Goal: Task Accomplishment & Management: Use online tool/utility

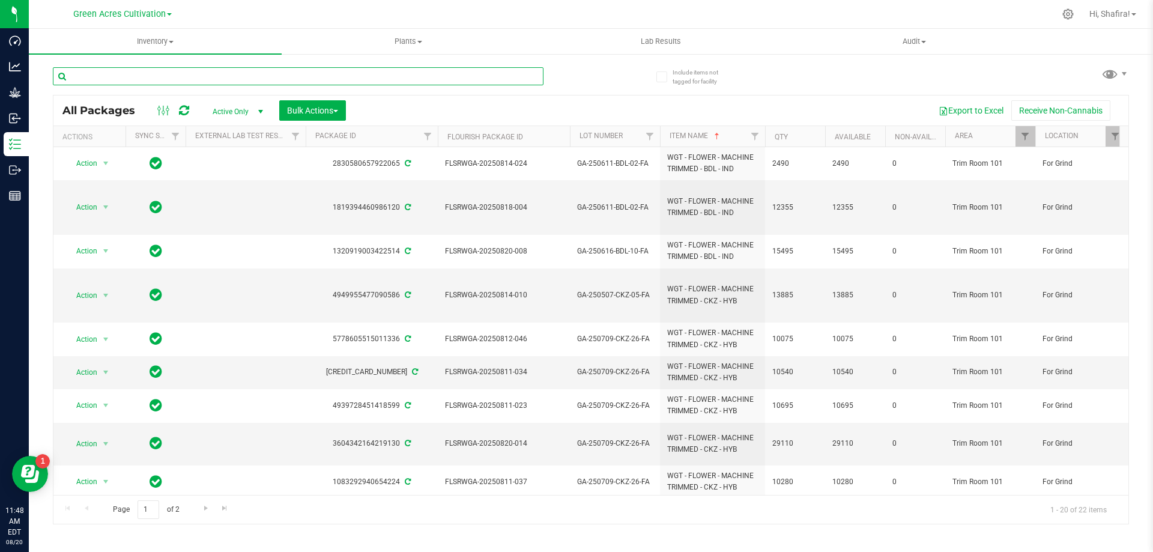
click at [232, 74] on input "text" at bounding box center [298, 76] width 491 height 18
paste input "FLSRWGA-20250811-010"
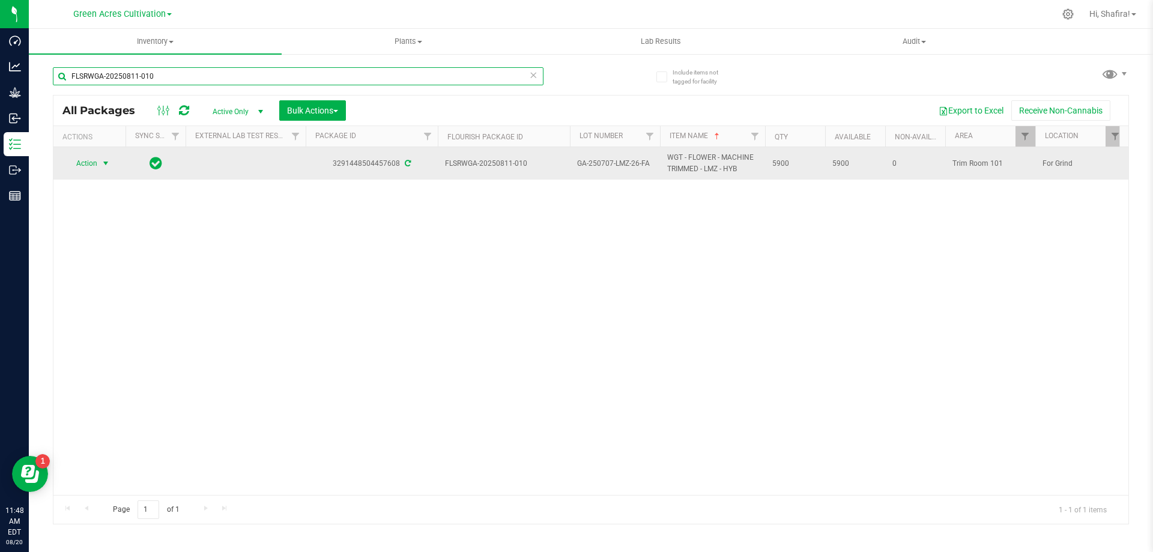
type input "FLSRWGA-20250811-010"
click at [110, 162] on span "select" at bounding box center [106, 164] width 10 height 10
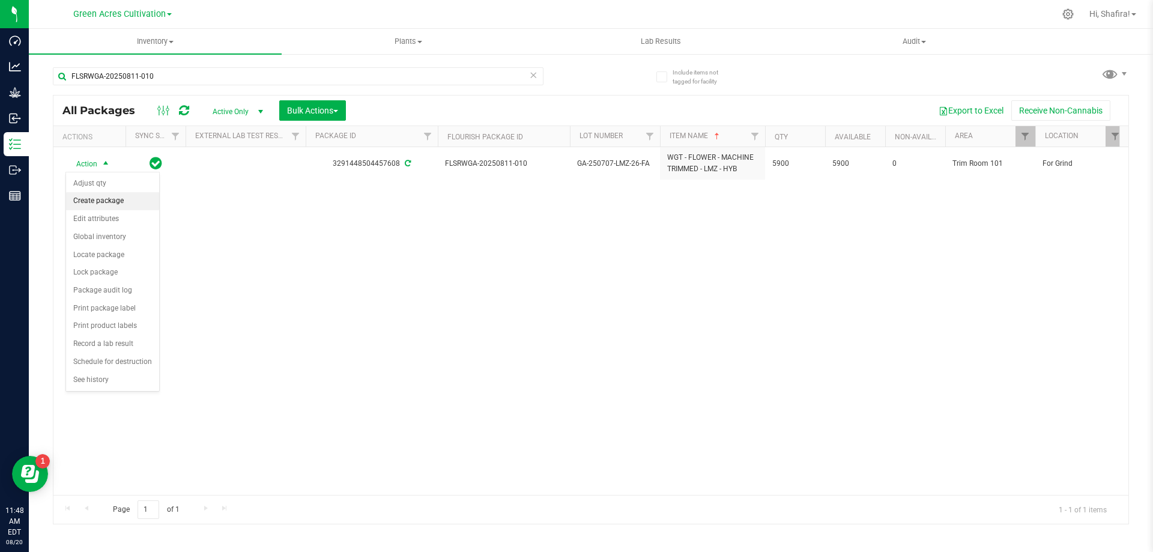
click at [69, 198] on li "Create package" at bounding box center [112, 201] width 93 height 18
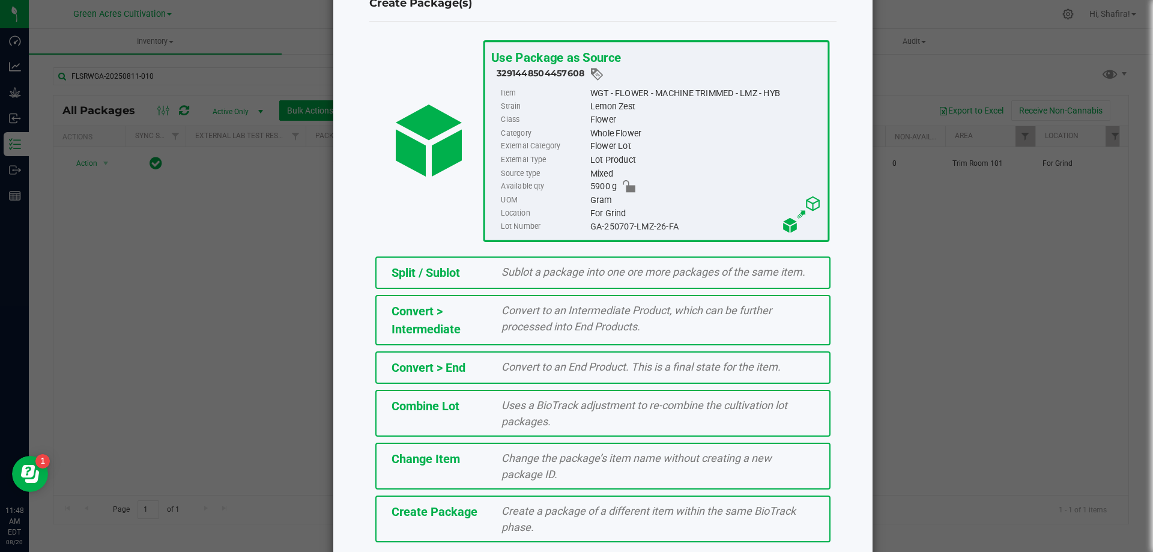
scroll to position [86, 0]
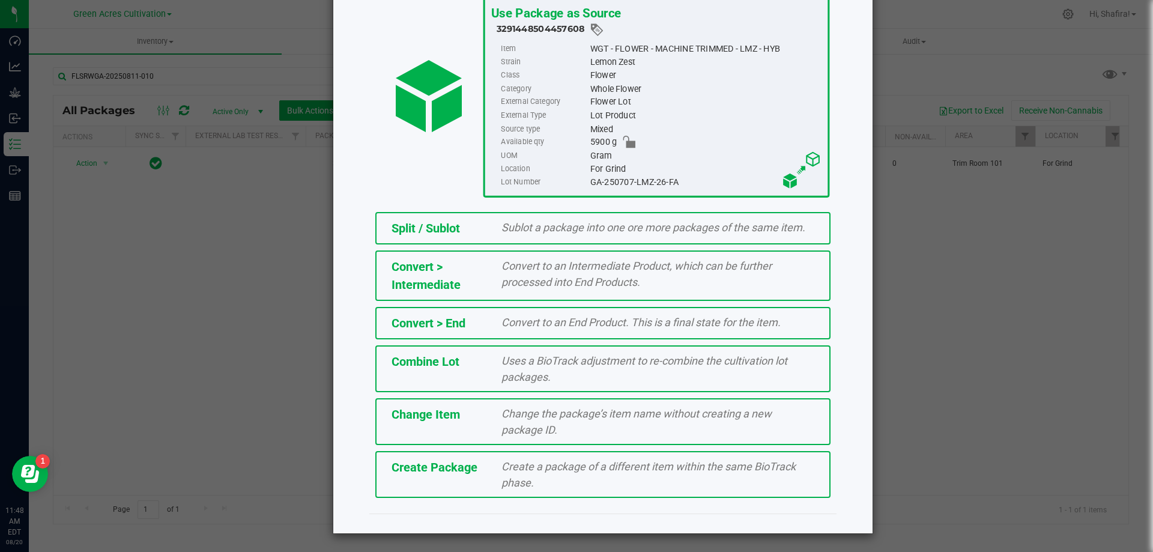
click at [576, 491] on div "Create a package of a different item within the same BioTrack phase." at bounding box center [657, 474] width 331 height 32
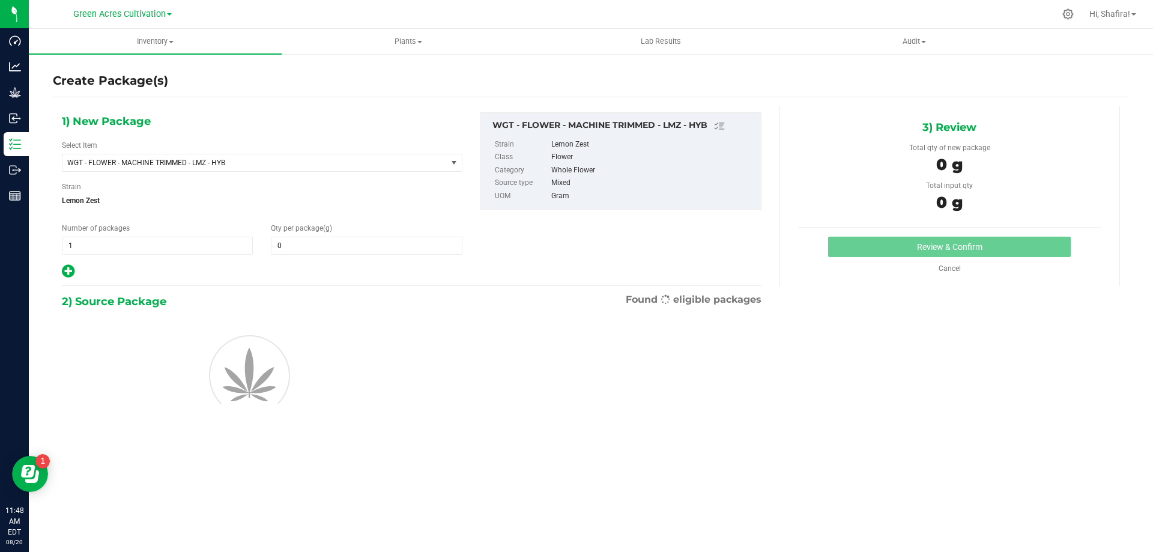
type input "0.0000"
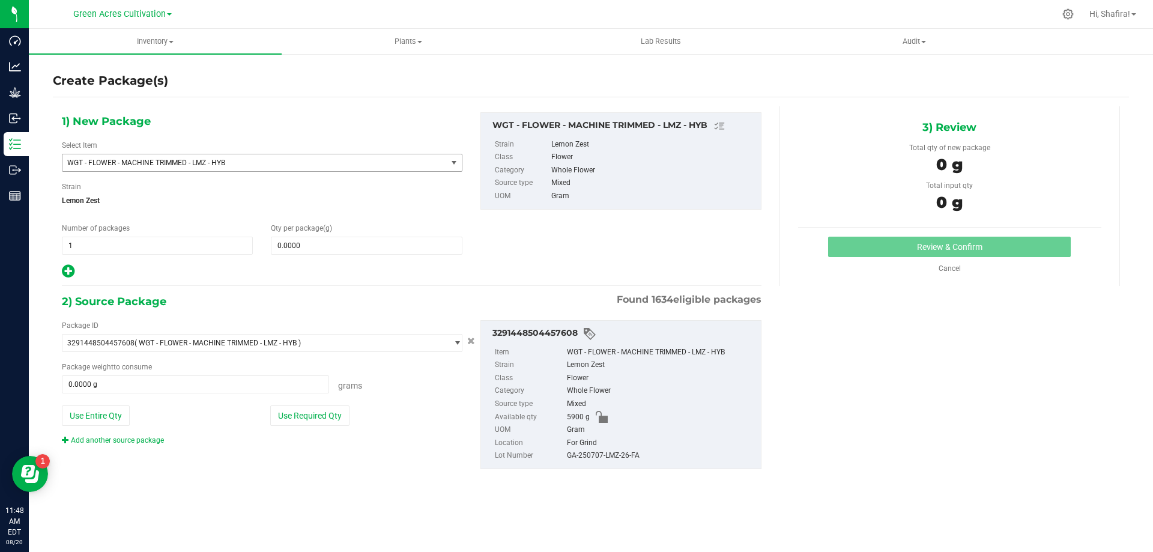
click at [360, 168] on span "WGT - FLOWER - MACHINE TRIMMED - LMZ - HYB" at bounding box center [254, 162] width 384 height 17
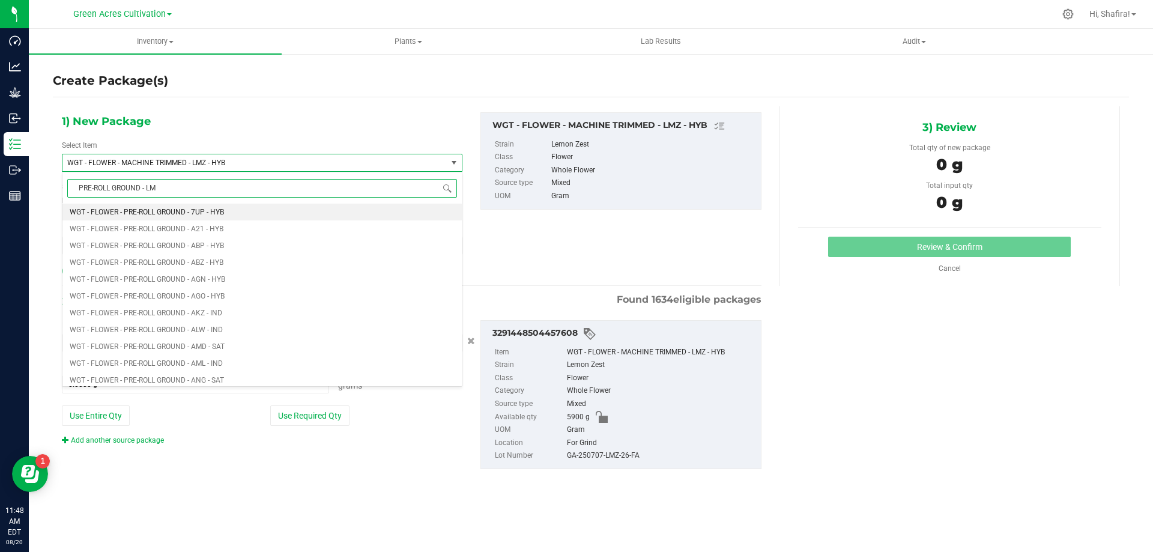
type input "PRE-ROLL GROUND - LMZ"
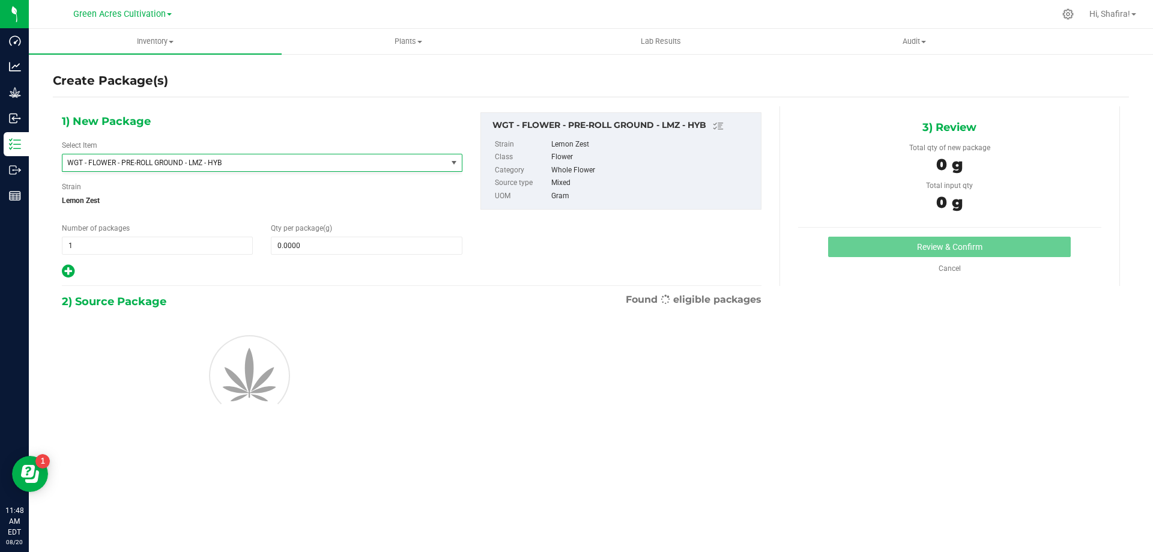
type input "0.0000"
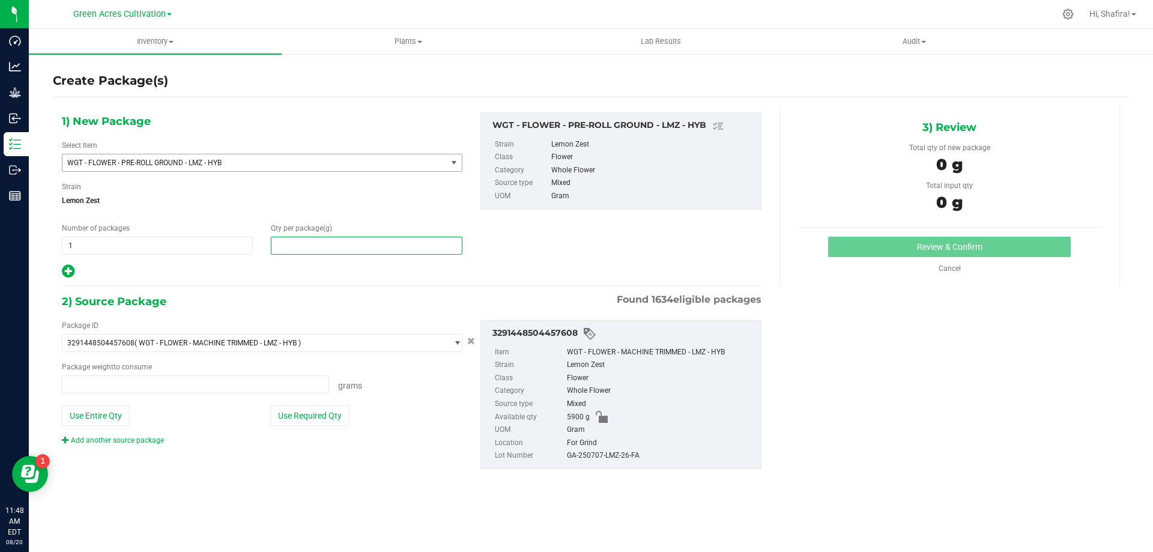
type input "0.0000 g"
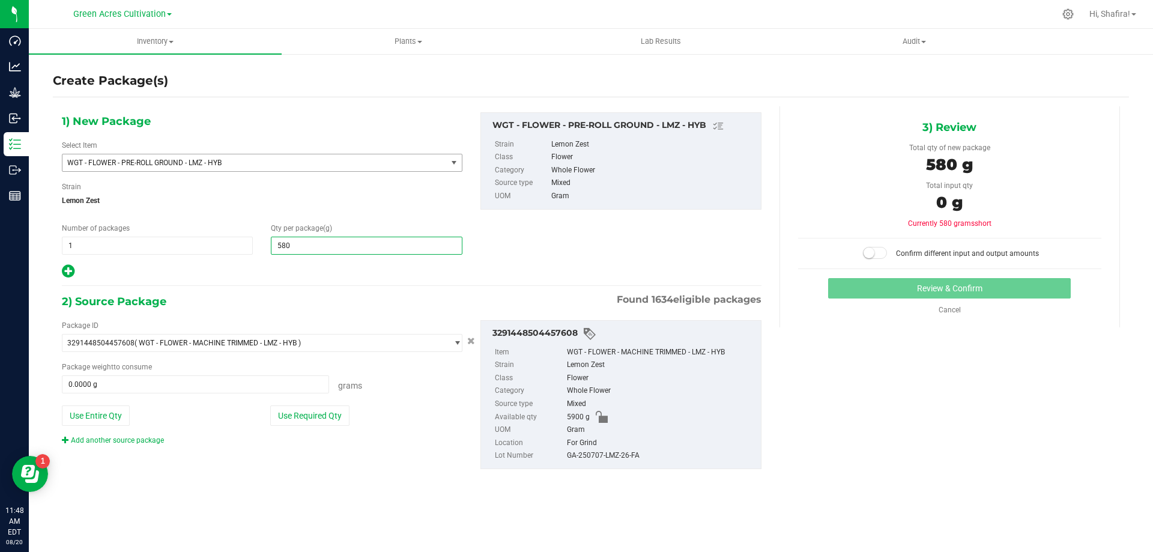
type input "5805"
type input "5,805.0000"
click at [343, 409] on button "Use Required Qty" at bounding box center [309, 415] width 79 height 20
type input "5805.0000 g"
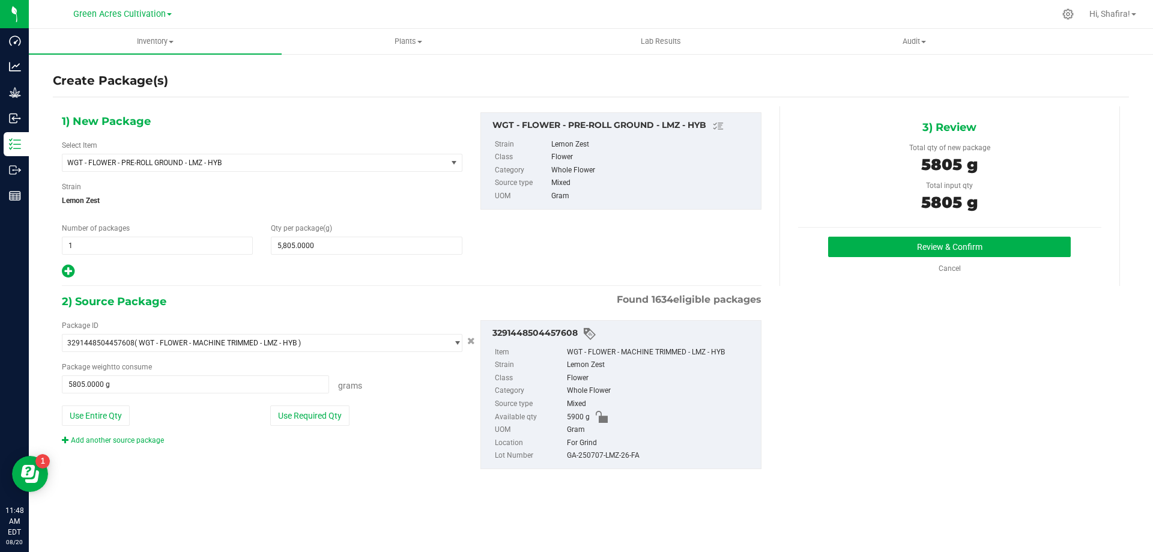
click at [576, 455] on div "GA-250707-LMZ-26-FA" at bounding box center [661, 455] width 188 height 13
copy div "GA-250707-LMZ-26-FA"
click at [576, 249] on button "Review & Confirm" at bounding box center [949, 247] width 243 height 20
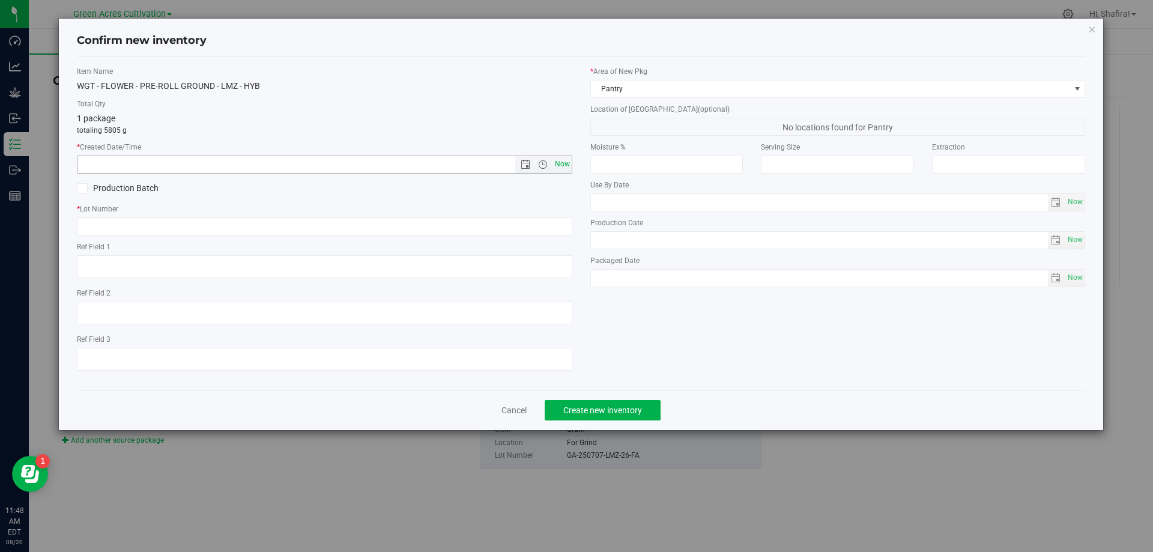
click at [564, 166] on span "Now" at bounding box center [562, 164] width 20 height 17
type input "[DATE] 11:48 AM"
paste input "GA-250707-LMZ-26-FA"
type input "GA-250707-LMZ-26-PR"
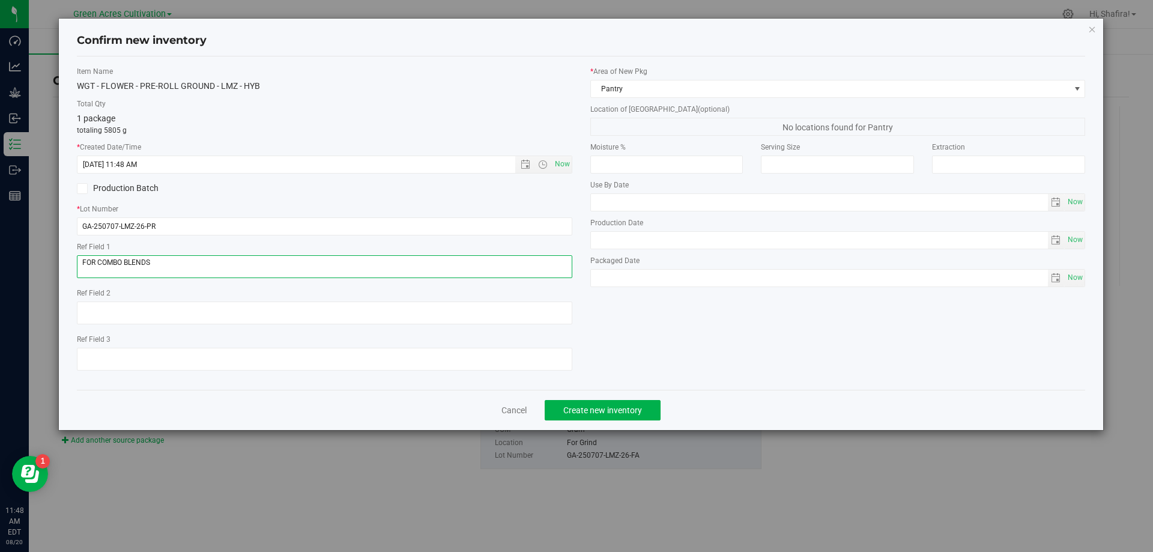
type textarea "FOR COMBO BLENDS"
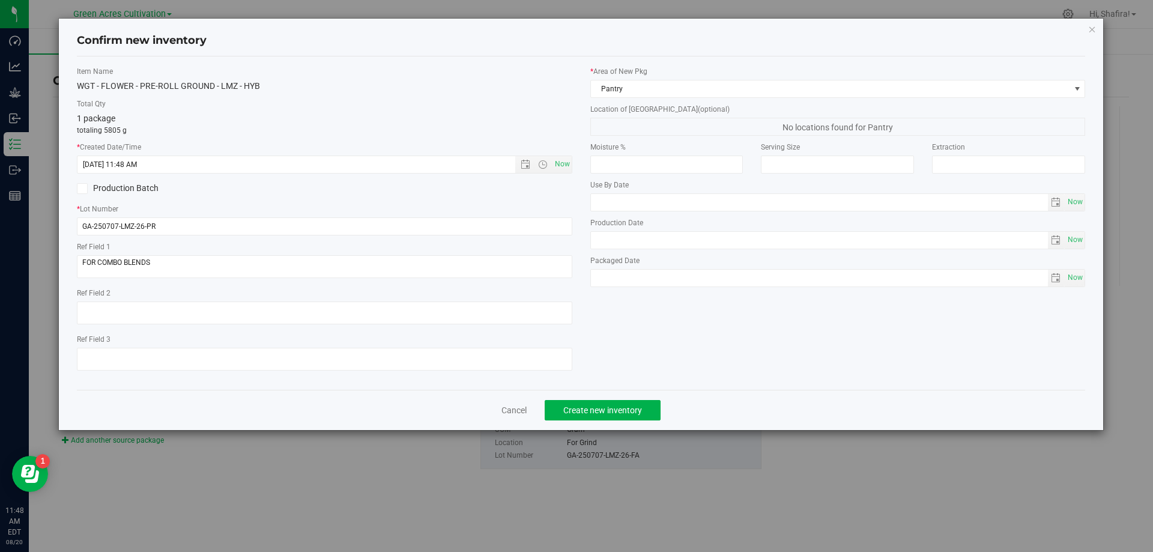
click at [576, 98] on div "* Area of [GEOGRAPHIC_DATA] Pantry Location of [GEOGRAPHIC_DATA] (optional) No …" at bounding box center [837, 179] width 513 height 227
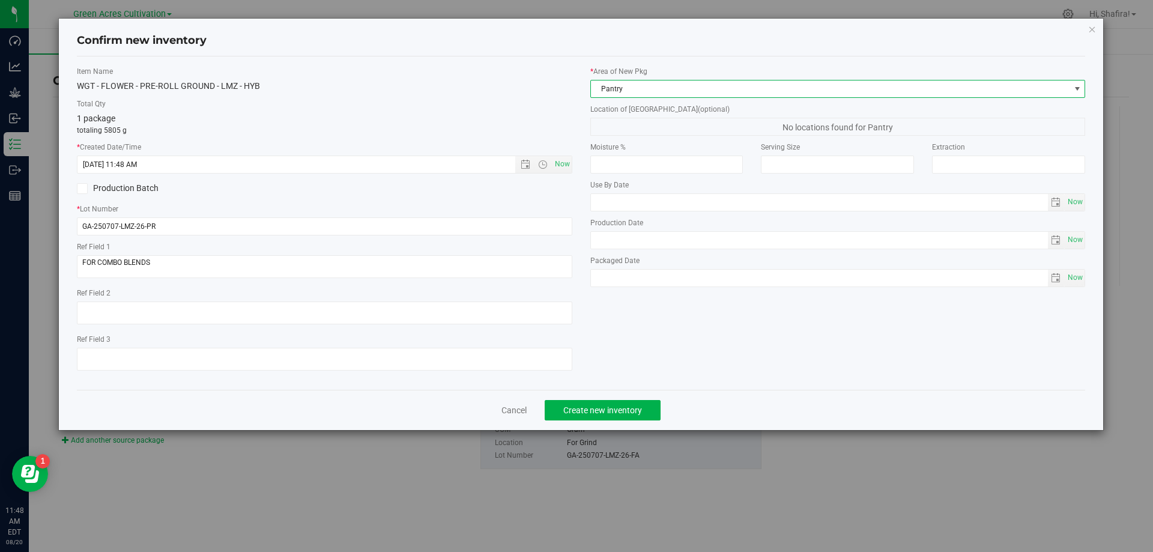
click at [576, 95] on span "Pantry" at bounding box center [830, 88] width 479 height 17
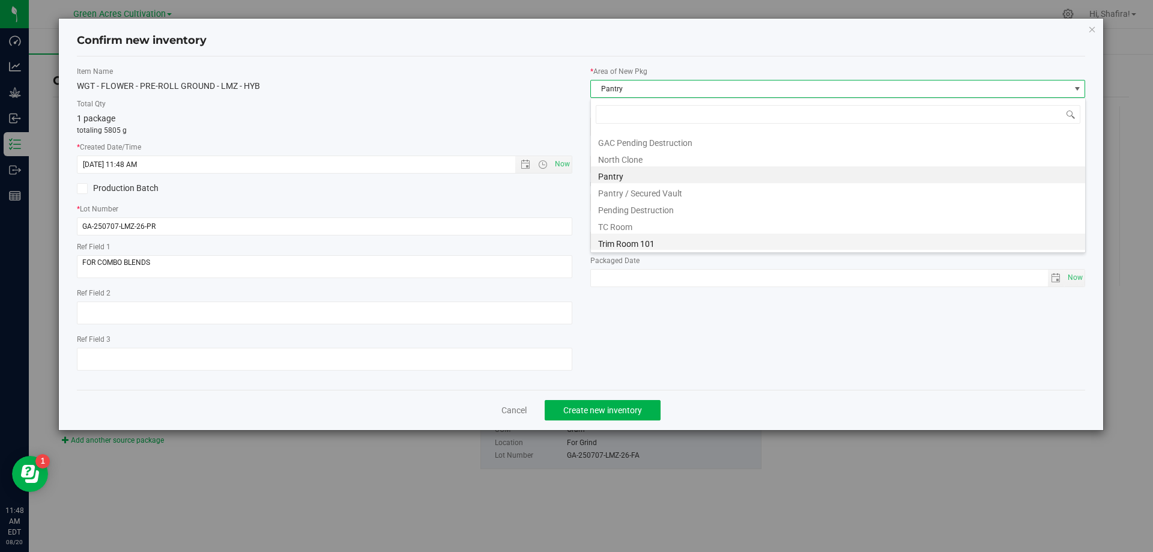
scroll to position [166, 0]
click at [576, 248] on li "Trim Room 101" at bounding box center [838, 241] width 494 height 17
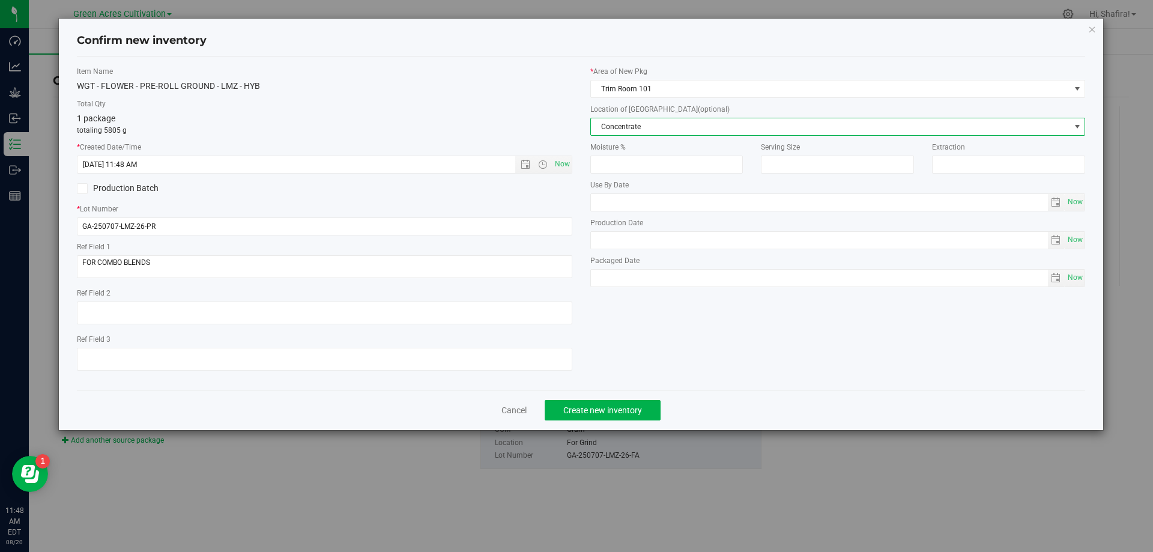
click at [576, 126] on span "Concentrate" at bounding box center [830, 126] width 479 height 17
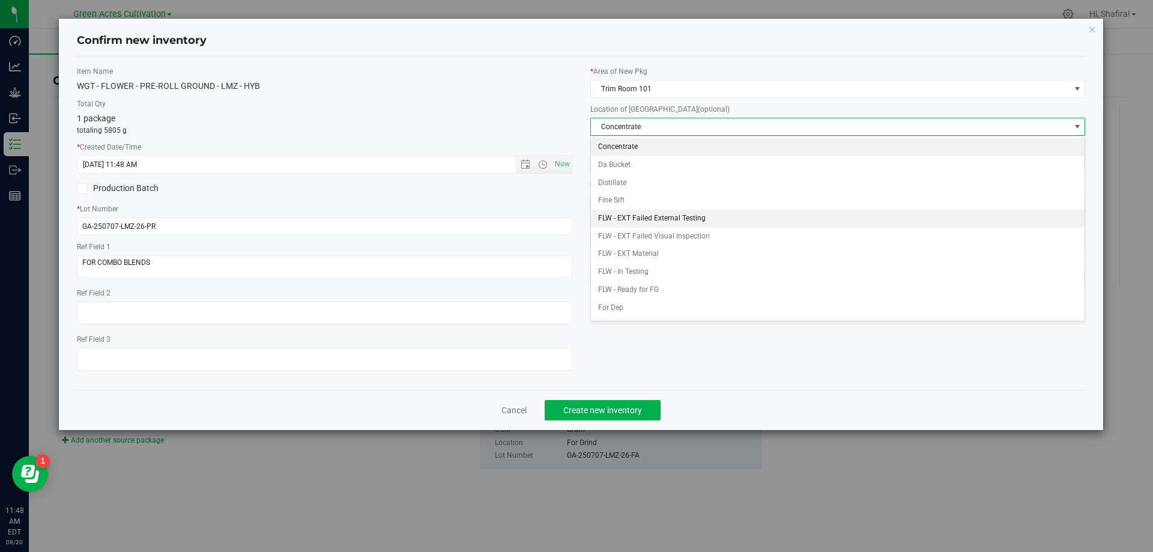
scroll to position [120, 0]
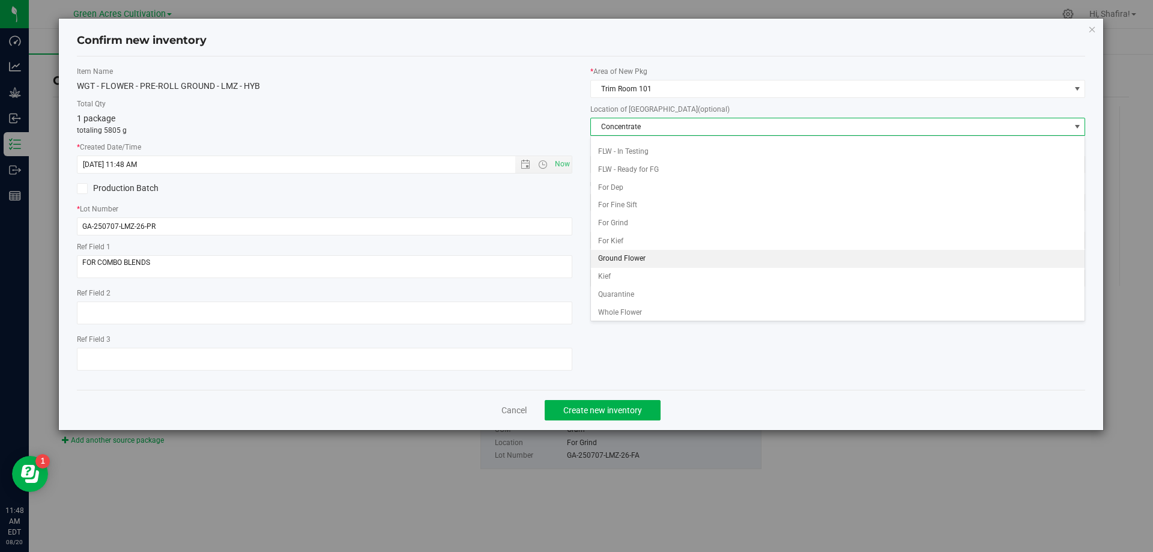
click at [576, 258] on li "Ground Flower" at bounding box center [838, 259] width 494 height 18
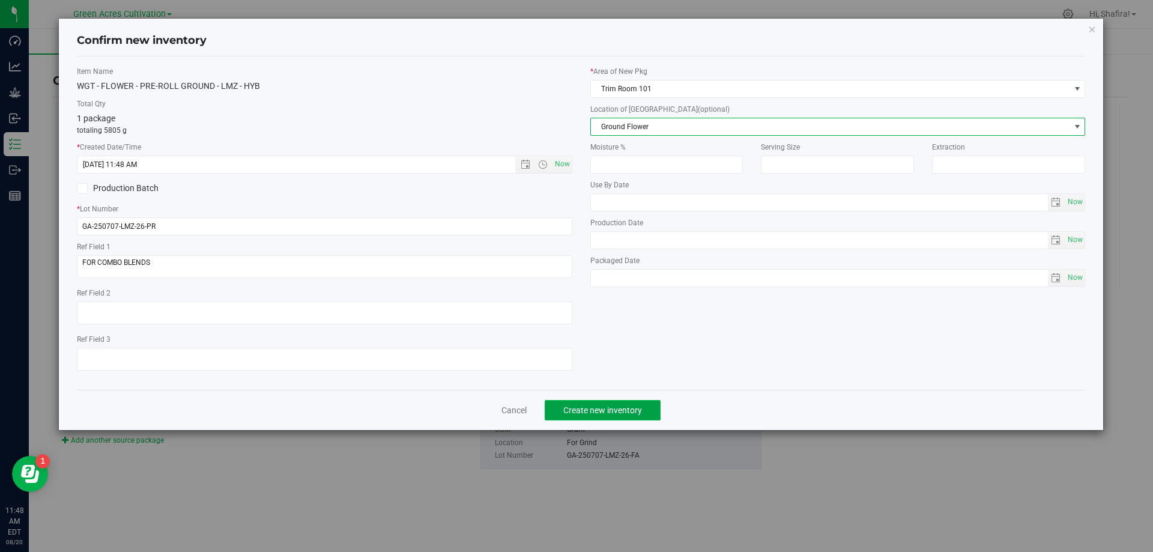
click at [576, 408] on span "Create new inventory" at bounding box center [602, 410] width 79 height 10
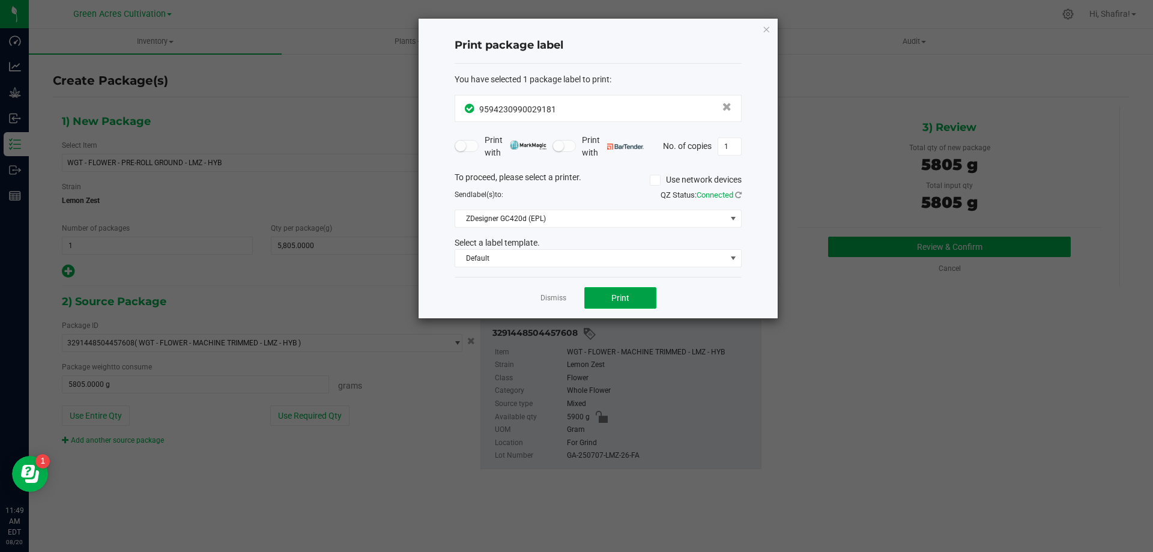
click at [576, 294] on button "Print" at bounding box center [620, 298] width 72 height 22
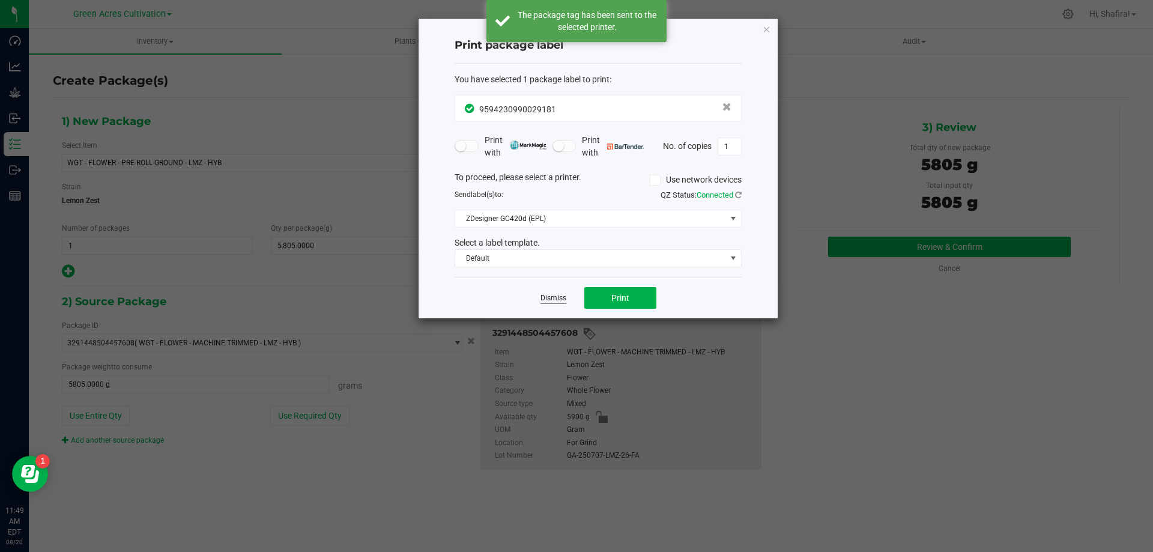
click at [562, 298] on link "Dismiss" at bounding box center [553, 298] width 26 height 10
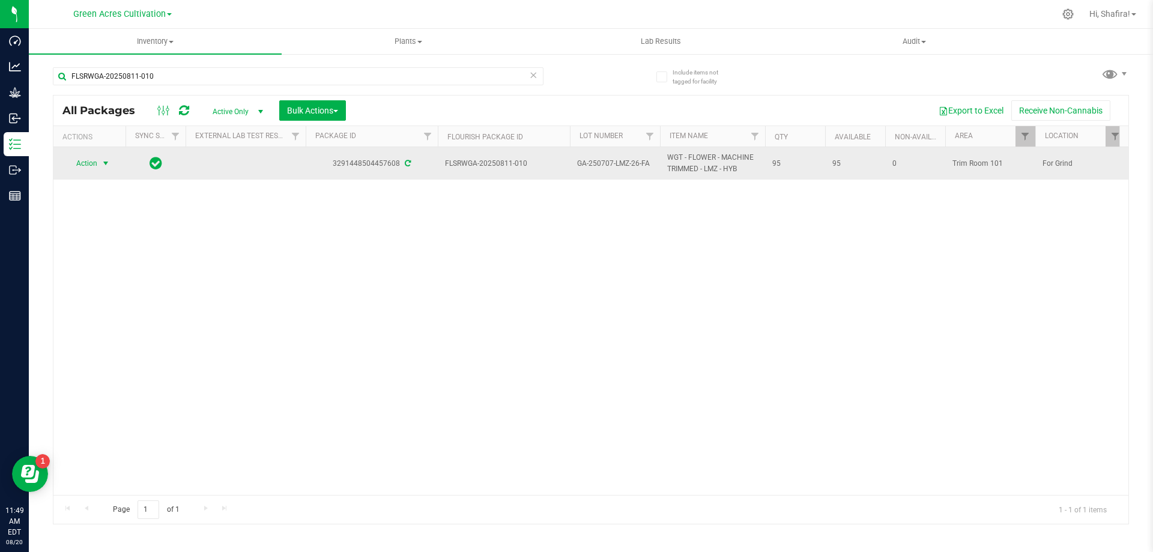
click at [100, 165] on span "select" at bounding box center [105, 163] width 15 height 17
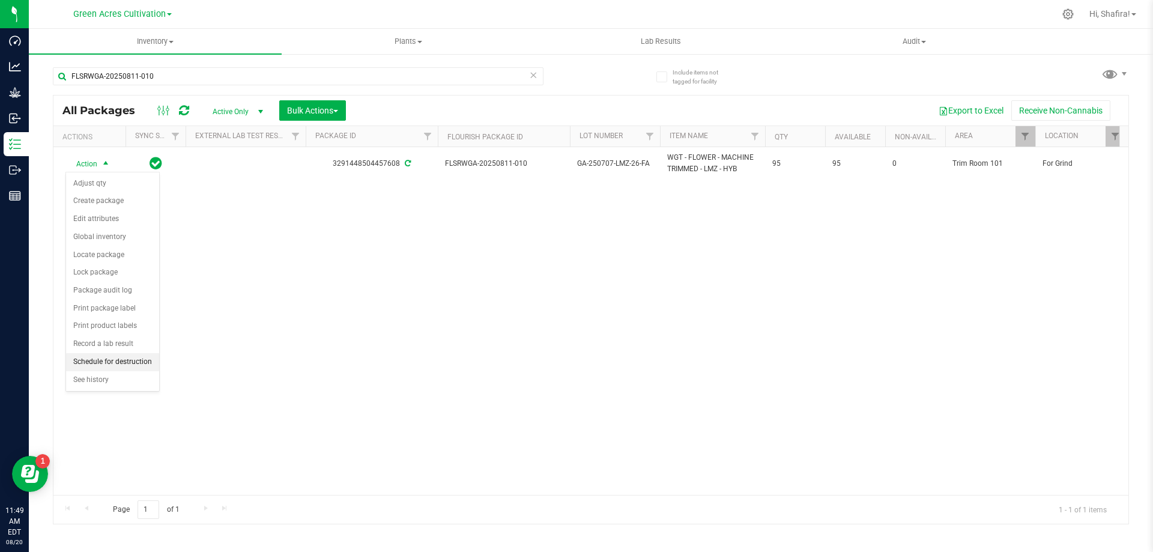
click at [156, 359] on li "Schedule for destruction" at bounding box center [112, 362] width 93 height 18
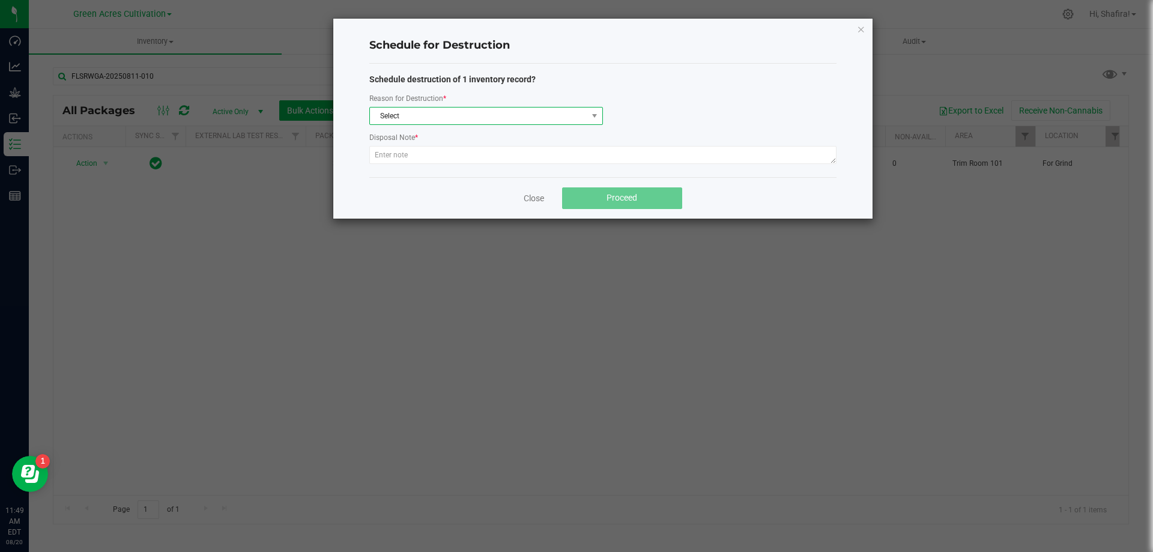
click at [560, 107] on span "Select" at bounding box center [478, 115] width 217 height 17
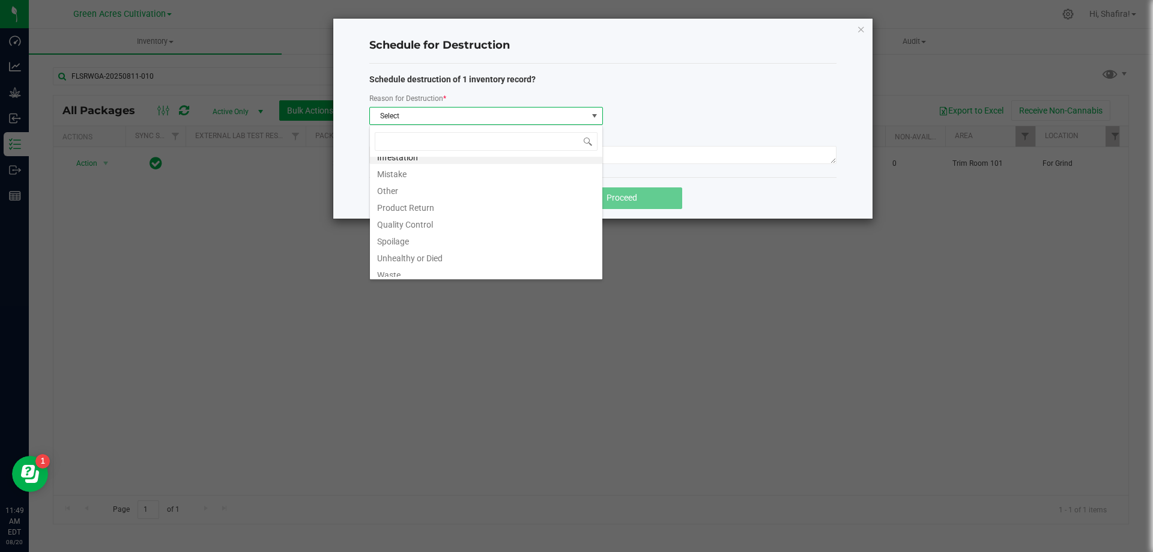
scroll to position [14, 0]
click at [418, 263] on li "Waste" at bounding box center [486, 268] width 232 height 17
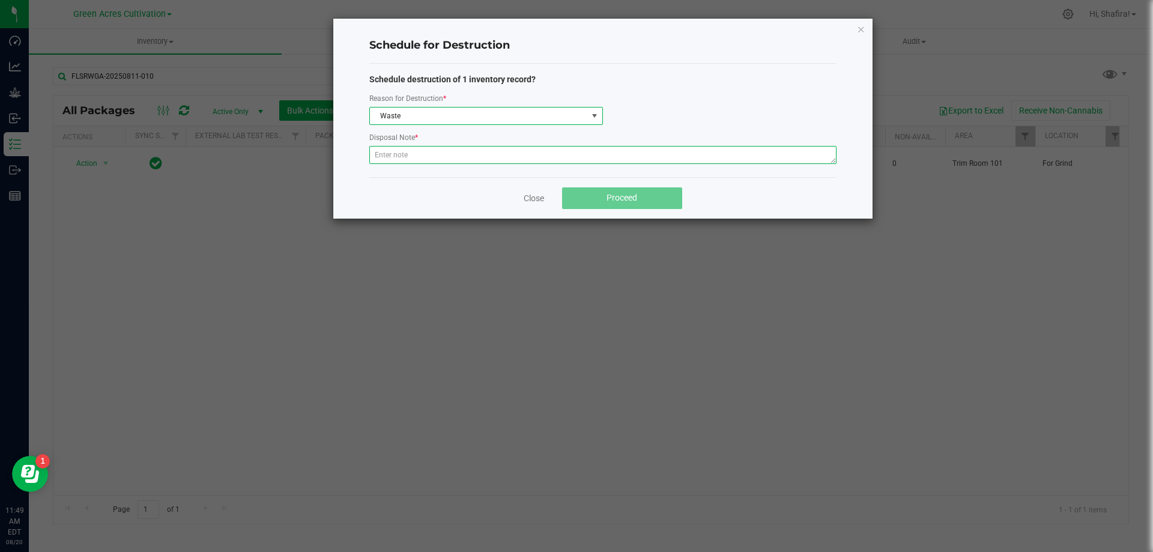
click at [455, 146] on textarea at bounding box center [602, 155] width 467 height 18
type textarea "POST GRINDER WASTE"
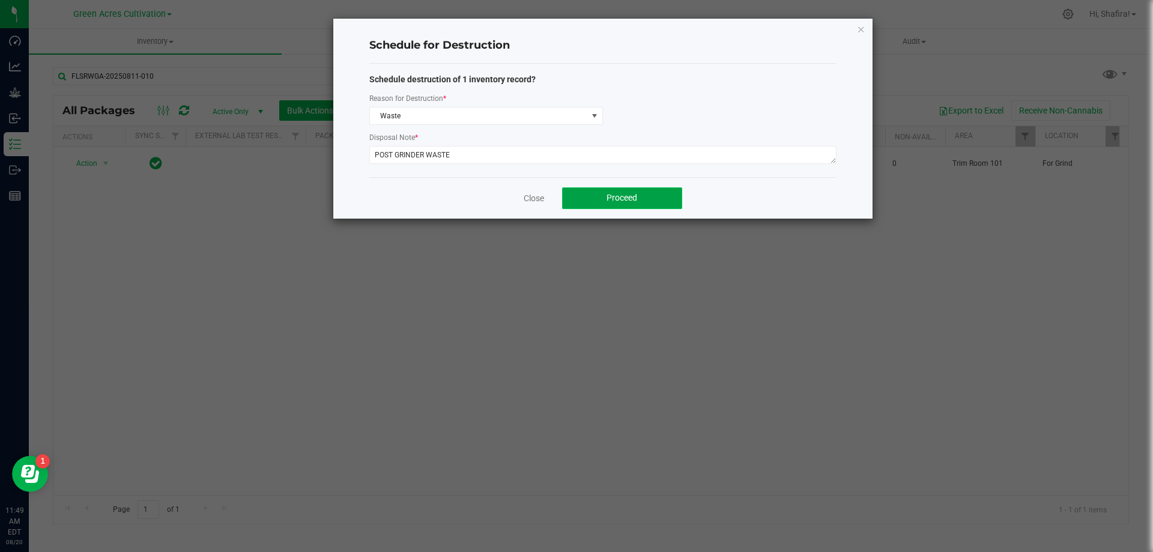
click at [576, 204] on button "Proceed" at bounding box center [622, 198] width 120 height 22
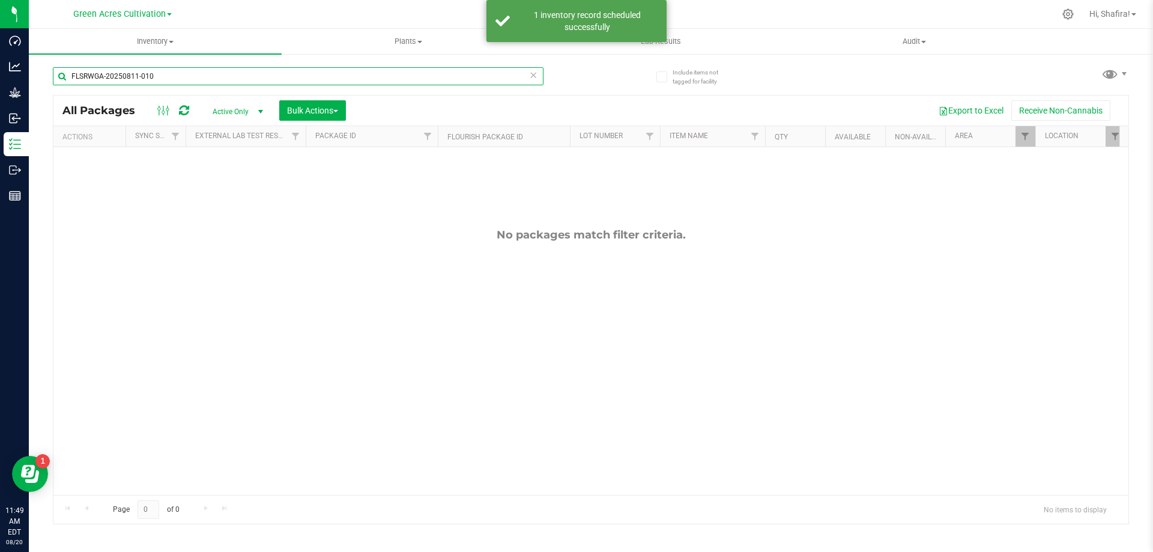
click at [191, 82] on input "FLSRWGA-20250811-010" at bounding box center [298, 76] width 491 height 18
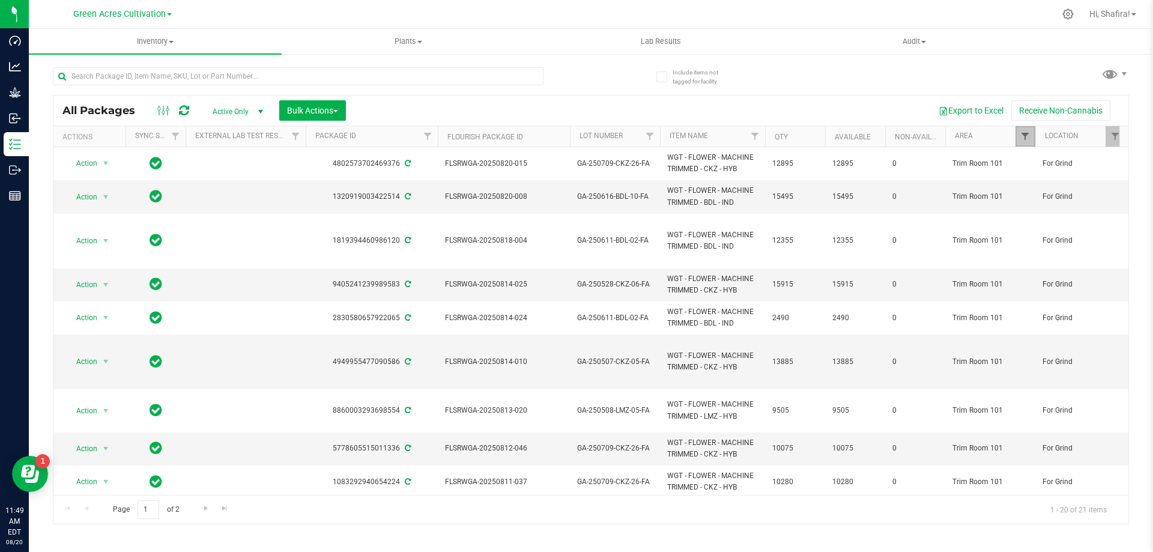
click at [576, 135] on span "Filter" at bounding box center [1025, 137] width 10 height 10
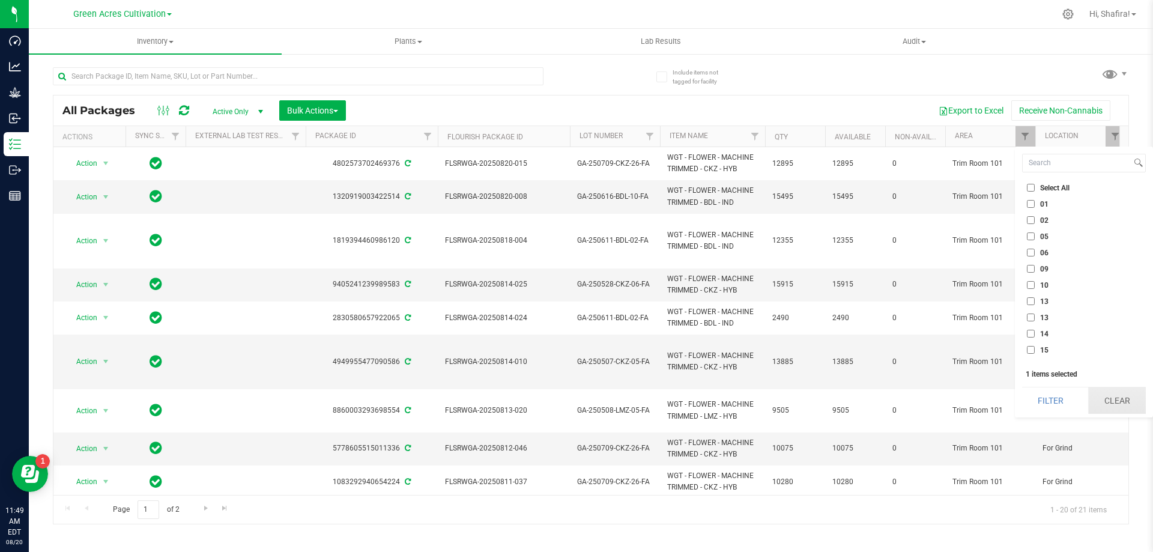
click at [576, 393] on button "Clear" at bounding box center [1117, 400] width 58 height 26
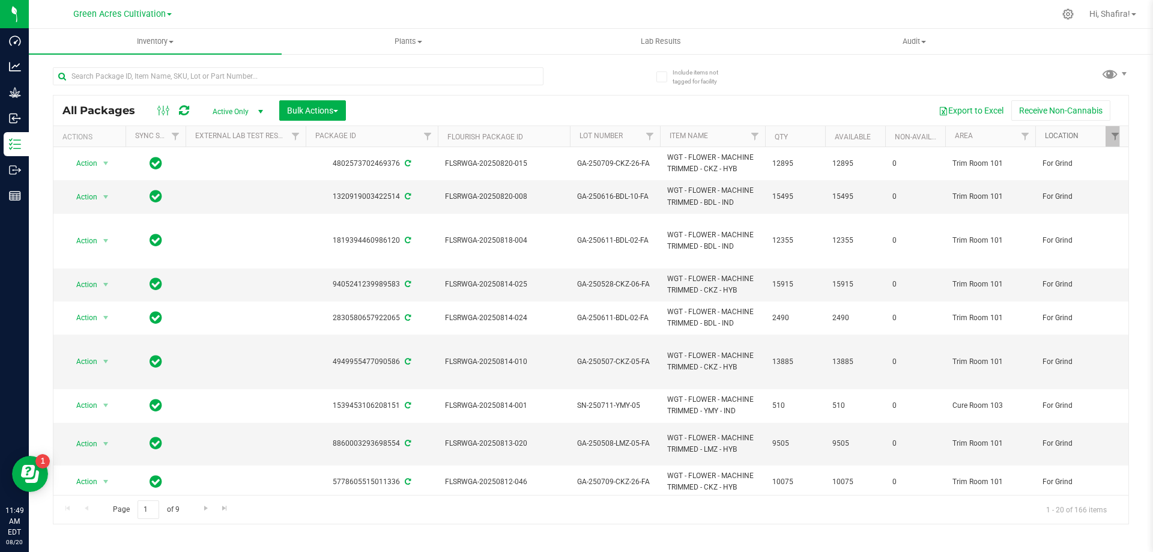
click at [576, 135] on link "Location" at bounding box center [1062, 136] width 34 height 8
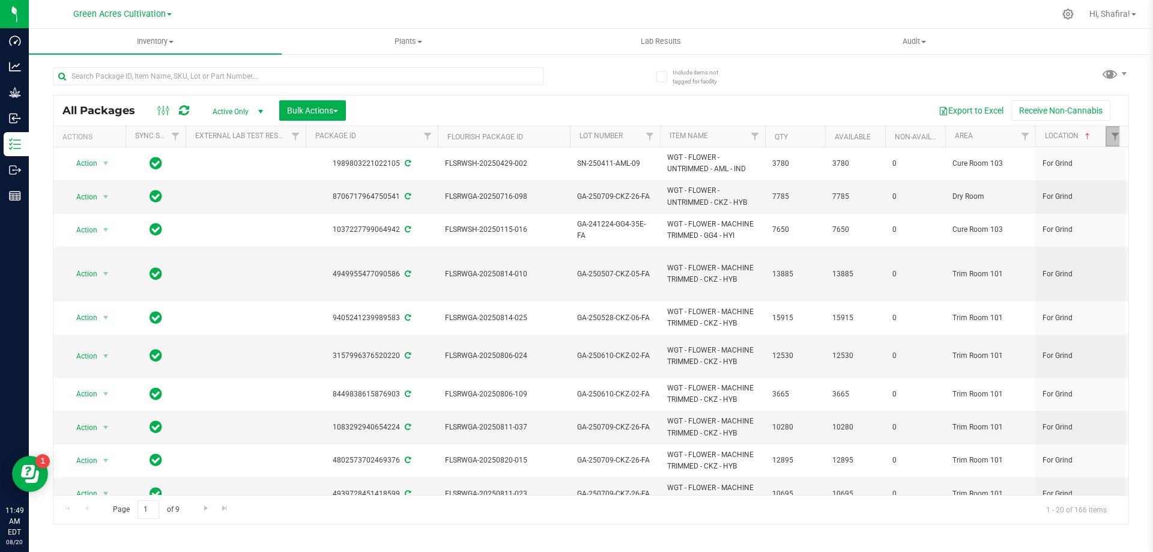
click at [576, 139] on link "Filter" at bounding box center [1115, 136] width 20 height 20
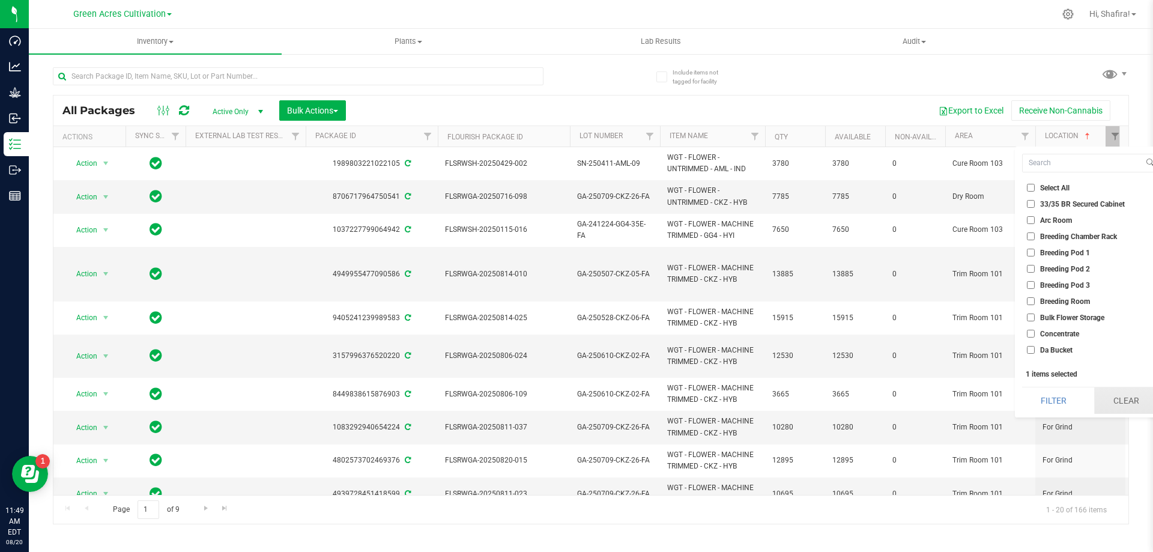
click at [576, 406] on button "Clear" at bounding box center [1126, 400] width 64 height 26
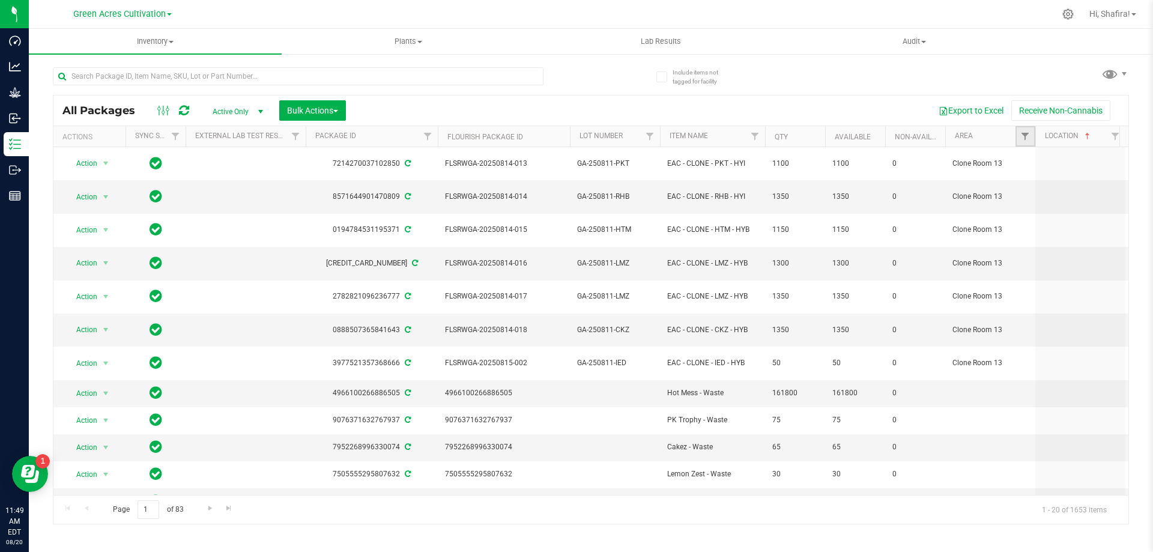
click at [576, 142] on link "Filter" at bounding box center [1025, 136] width 20 height 20
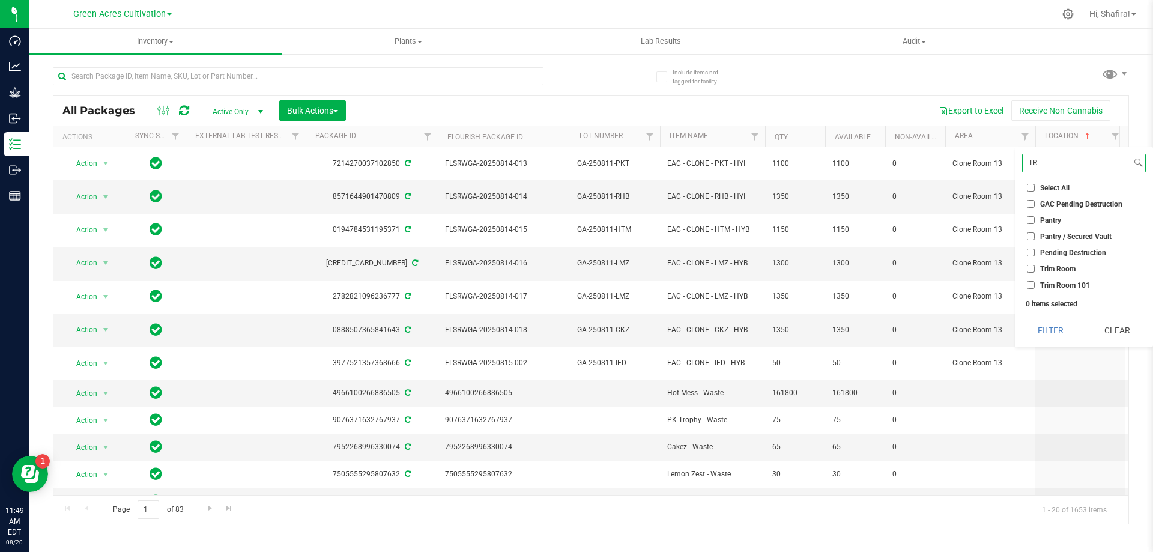
type input "TR"
click at [576, 277] on ul "Select All 01 02 05 06 09 10 13 13 14 15 17 18 19 19 21 22 23 25 26 29 30 32 33…" at bounding box center [1084, 236] width 124 height 110
click at [576, 289] on li "Trim Room 101" at bounding box center [1084, 285] width 124 height 13
click at [576, 286] on li "Trim Room 101" at bounding box center [1084, 285] width 124 height 13
click at [576, 285] on input "Trim Room 101" at bounding box center [1031, 285] width 8 height 8
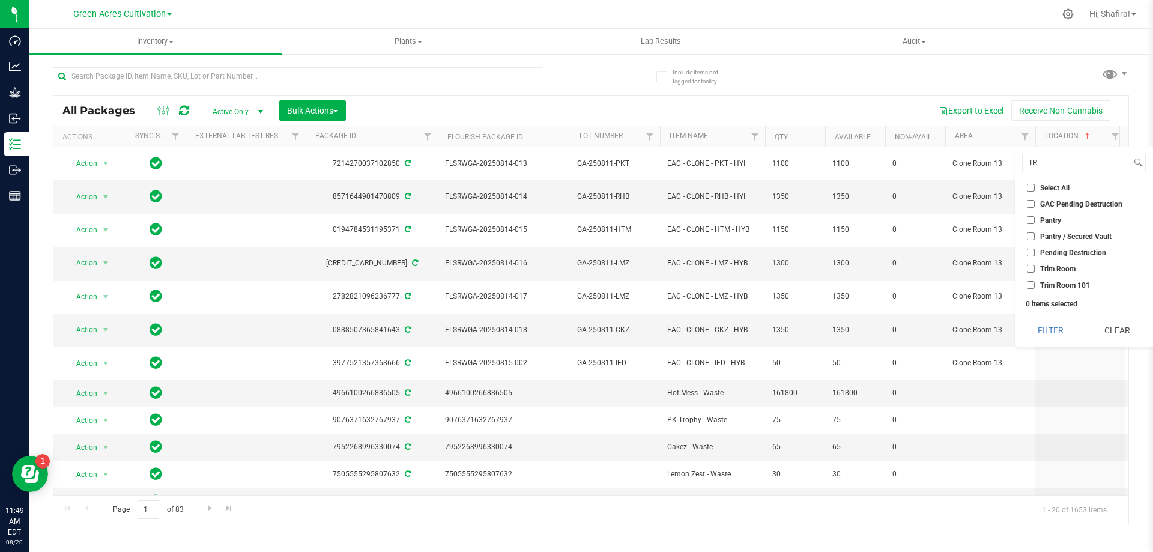
checkbox input "true"
click at [576, 340] on button "Filter" at bounding box center [1051, 330] width 58 height 26
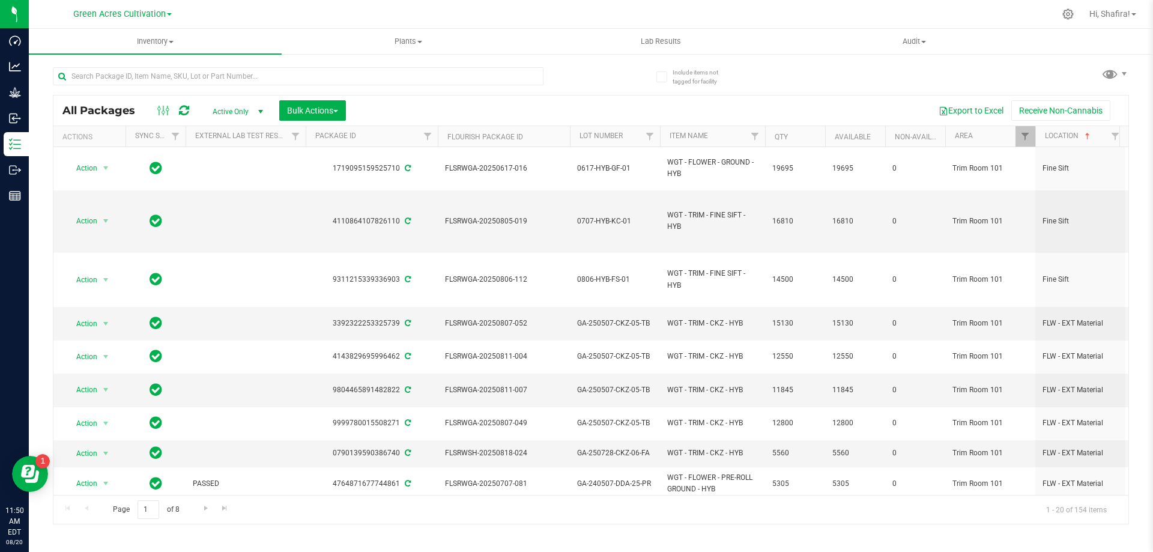
click at [564, 136] on th "Flourish Package ID" at bounding box center [504, 136] width 132 height 21
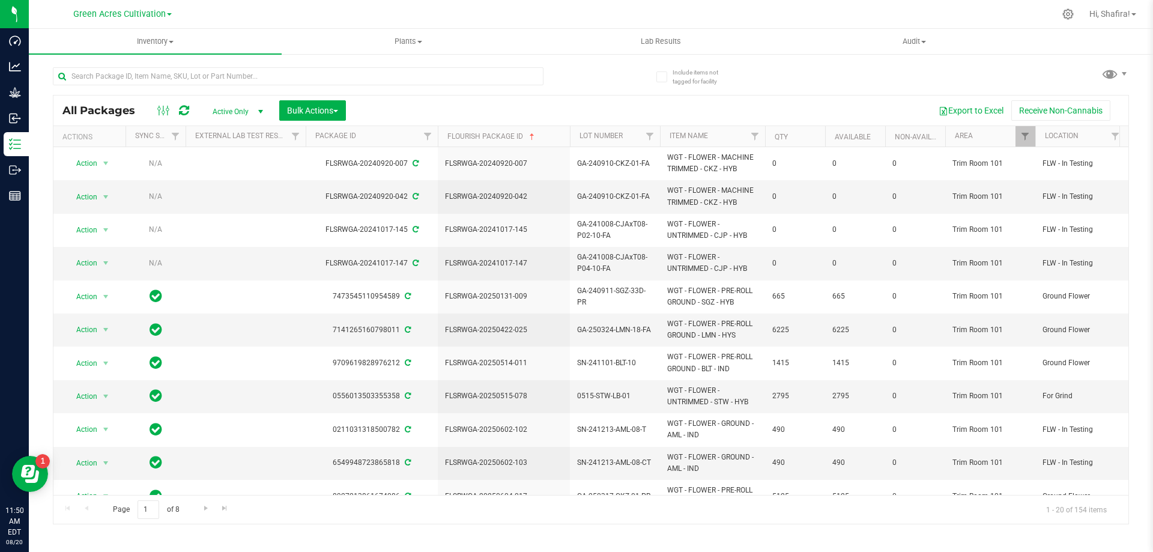
click at [558, 140] on th "Flourish Package ID" at bounding box center [504, 136] width 132 height 21
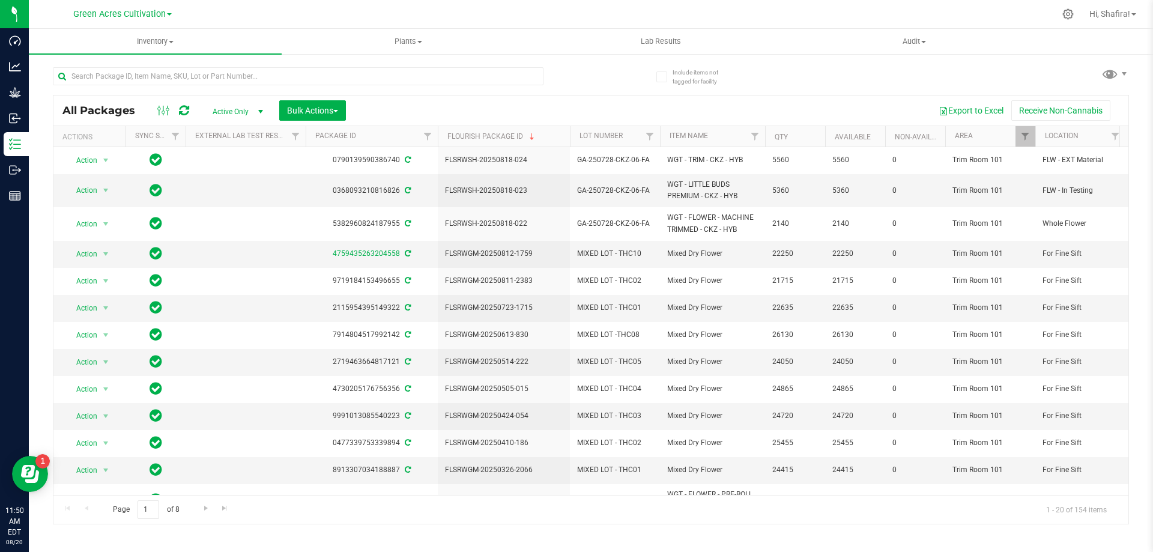
click at [576, 140] on div at bounding box center [1035, 136] width 5 height 21
click at [576, 127] on link "Filter" at bounding box center [1025, 136] width 20 height 20
click at [576, 336] on button "Clear" at bounding box center [1117, 330] width 58 height 26
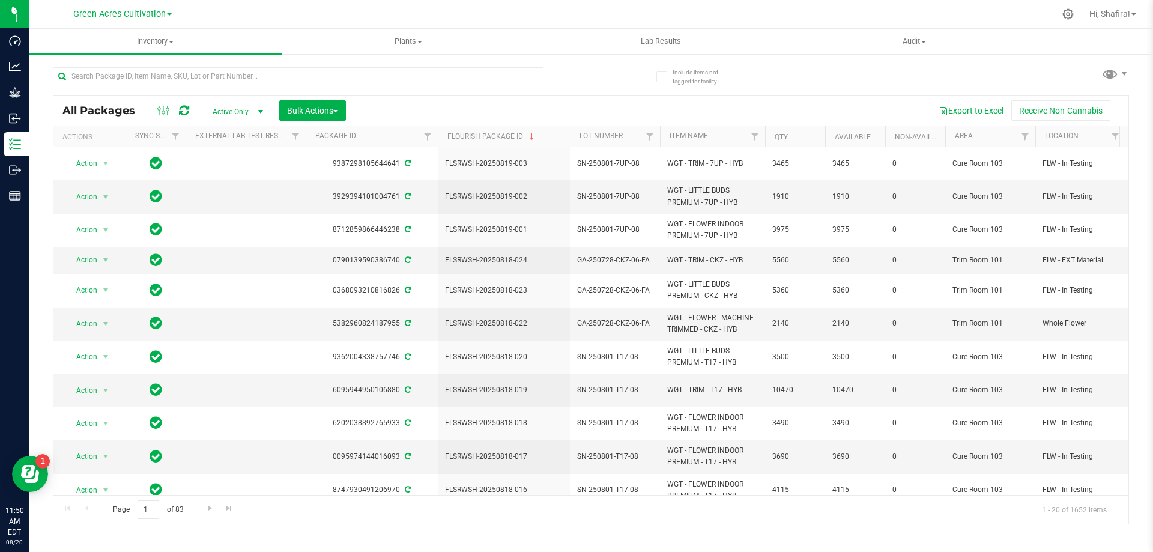
click at [542, 136] on th "Flourish Package ID" at bounding box center [504, 136] width 132 height 21
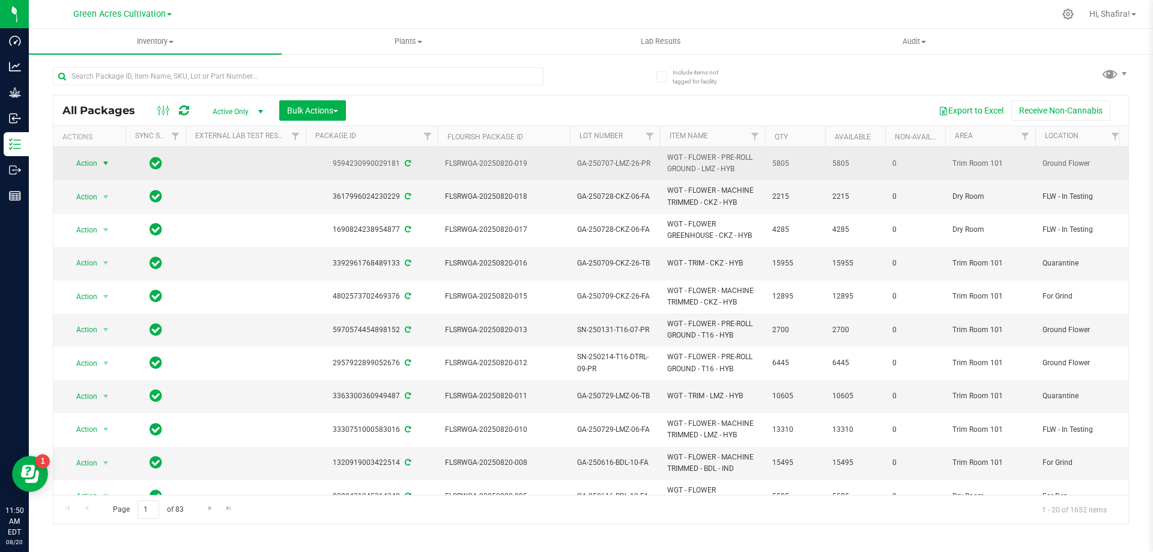
click at [81, 164] on span "Action" at bounding box center [81, 163] width 32 height 17
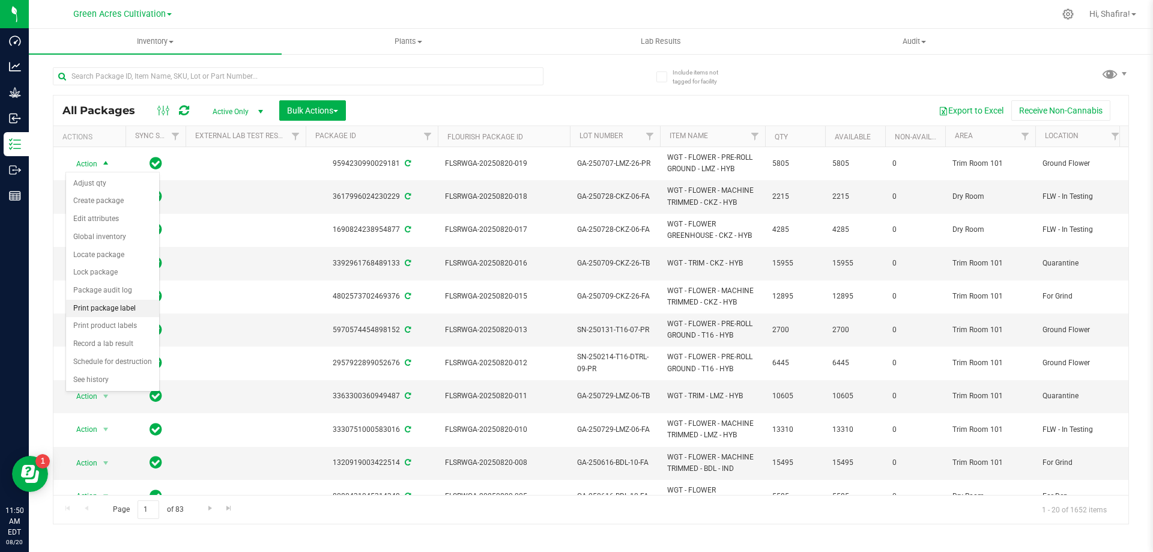
click at [130, 307] on li "Print package label" at bounding box center [112, 309] width 93 height 18
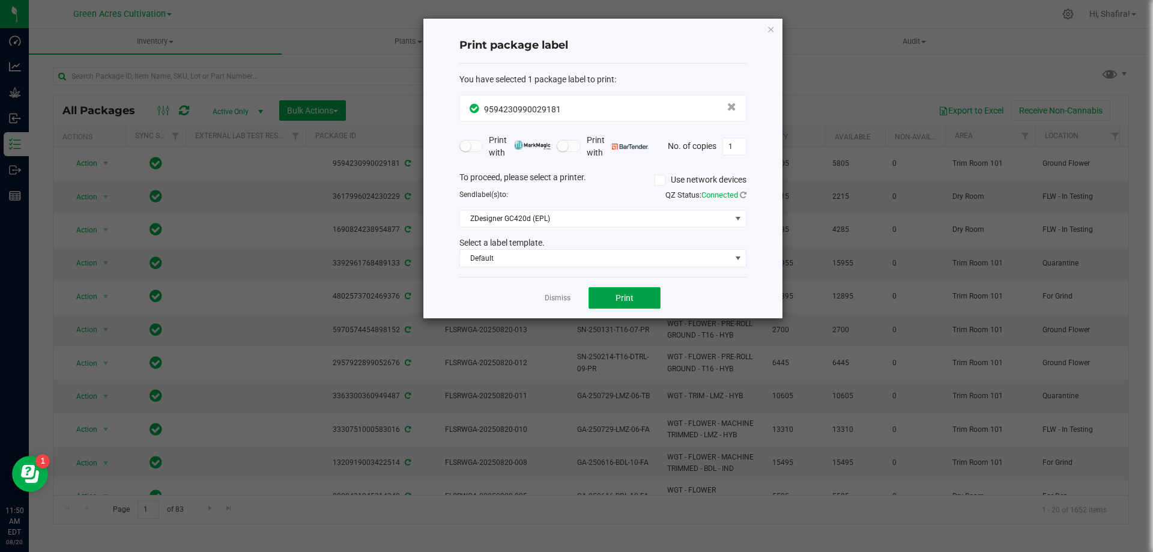
click at [576, 303] on span "Print" at bounding box center [624, 298] width 18 height 10
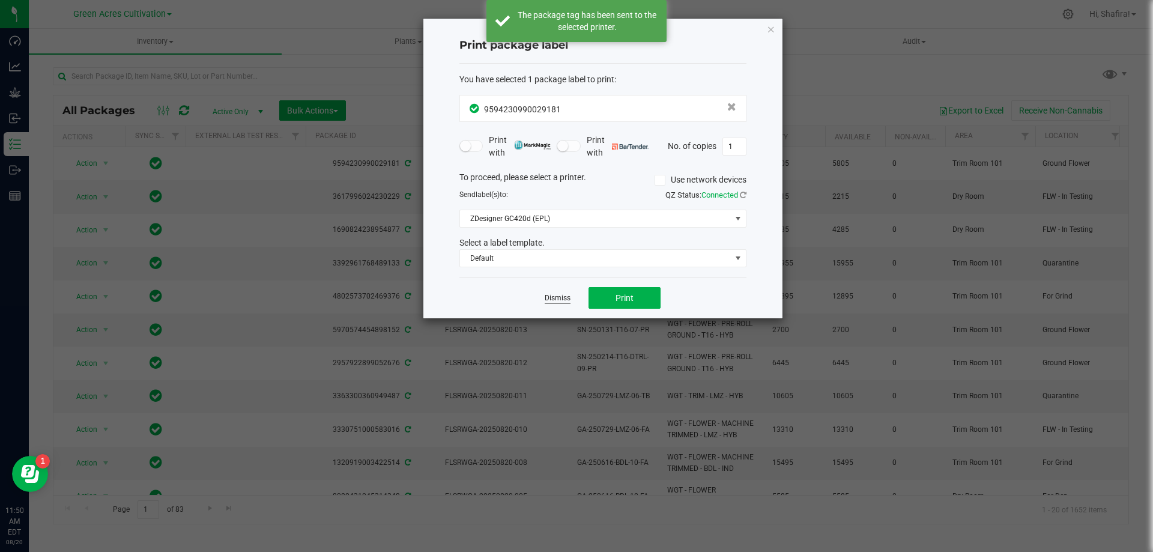
click at [545, 297] on link "Dismiss" at bounding box center [558, 298] width 26 height 10
